Goal: Information Seeking & Learning: Compare options

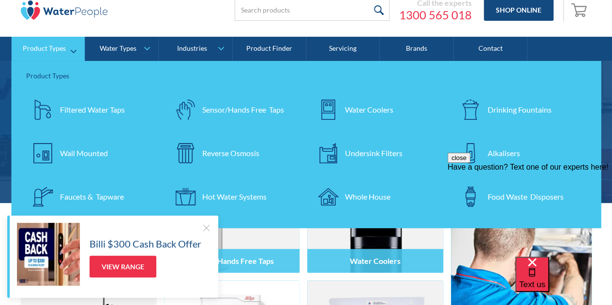
scroll to position [38, 0]
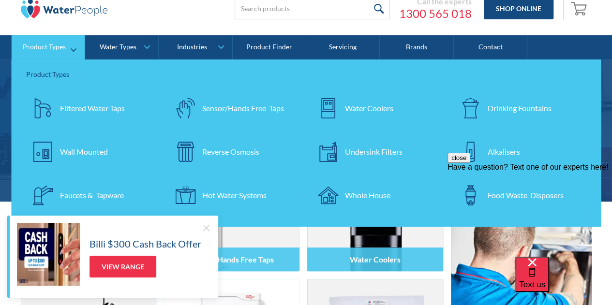
click at [102, 153] on div "Wall Mounted" at bounding box center [84, 152] width 48 height 12
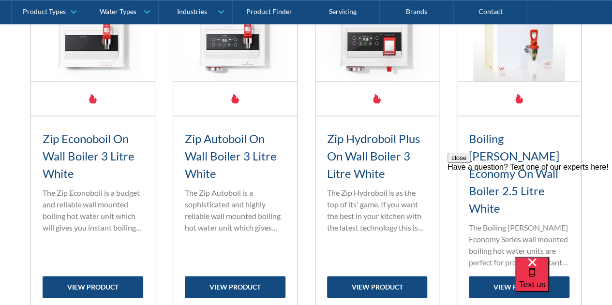
scroll to position [489, 0]
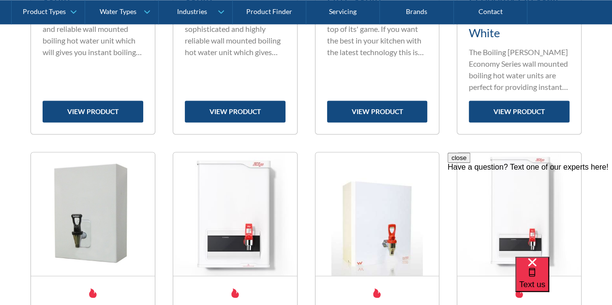
click at [143, 111] on div "Zip Econoboil On Wall Boiler 3 Litre White Standard range filter tap The Zip Ec…" at bounding box center [93, 37] width 124 height 194
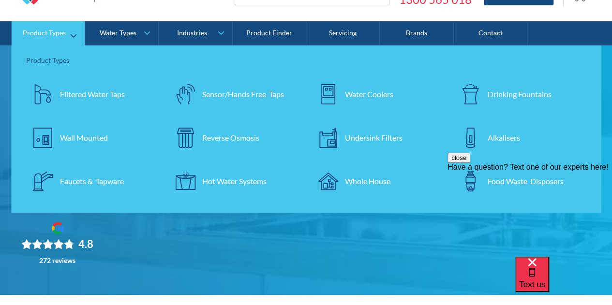
scroll to position [55, 0]
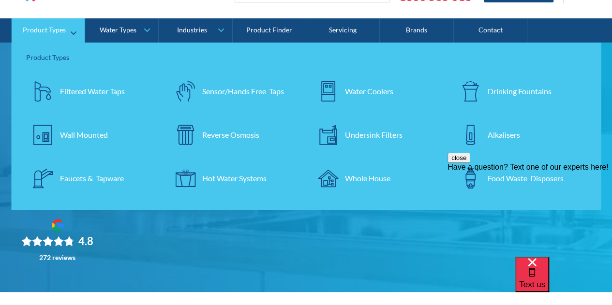
click at [42, 34] on link "Product Types" at bounding box center [48, 30] width 73 height 24
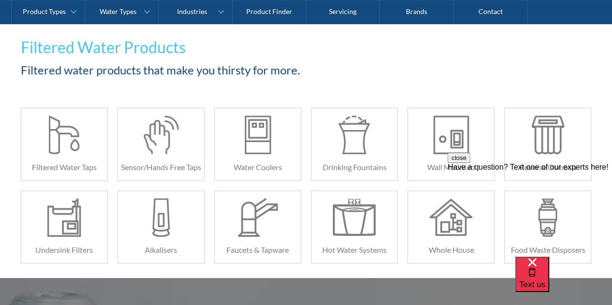
click at [470, 163] on button "close" at bounding box center [459, 158] width 23 height 10
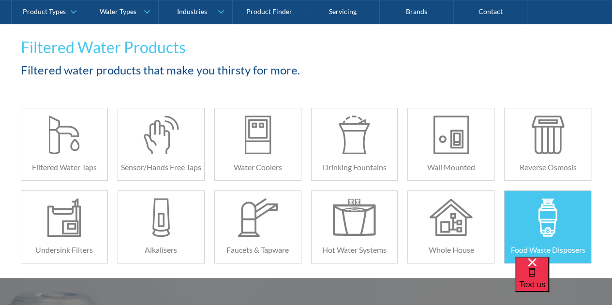
click at [550, 215] on div at bounding box center [548, 217] width 43 height 39
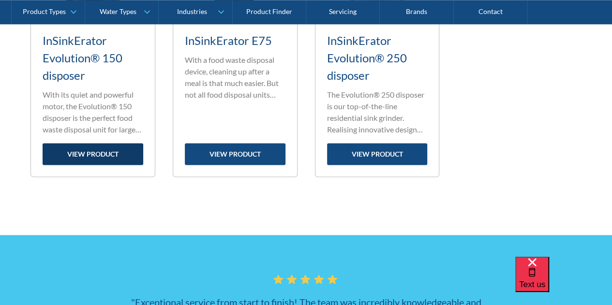
scroll to position [553, 0]
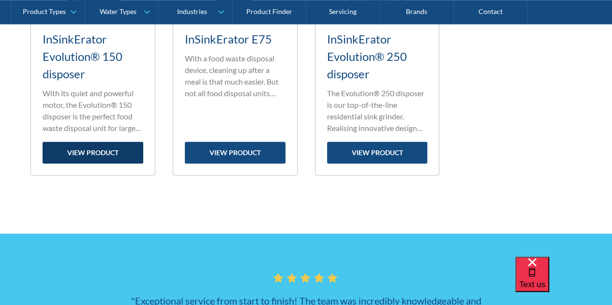
click at [112, 160] on link "view product" at bounding box center [93, 153] width 101 height 22
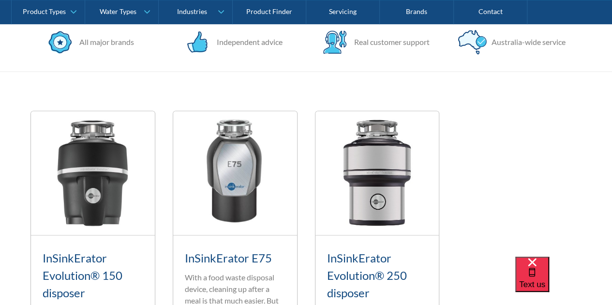
scroll to position [323, 0]
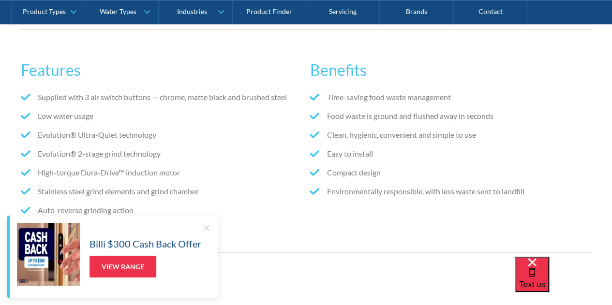
scroll to position [528, 0]
click at [208, 223] on div "Billi $300 Cash Back Offer View Range" at bounding box center [112, 257] width 211 height 82
click at [207, 230] on div at bounding box center [206, 228] width 10 height 10
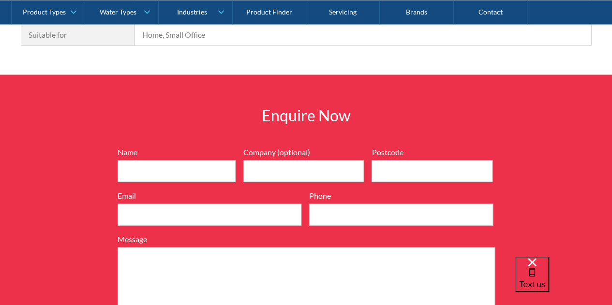
scroll to position [969, 0]
